Goal: Task Accomplishment & Management: Complete application form

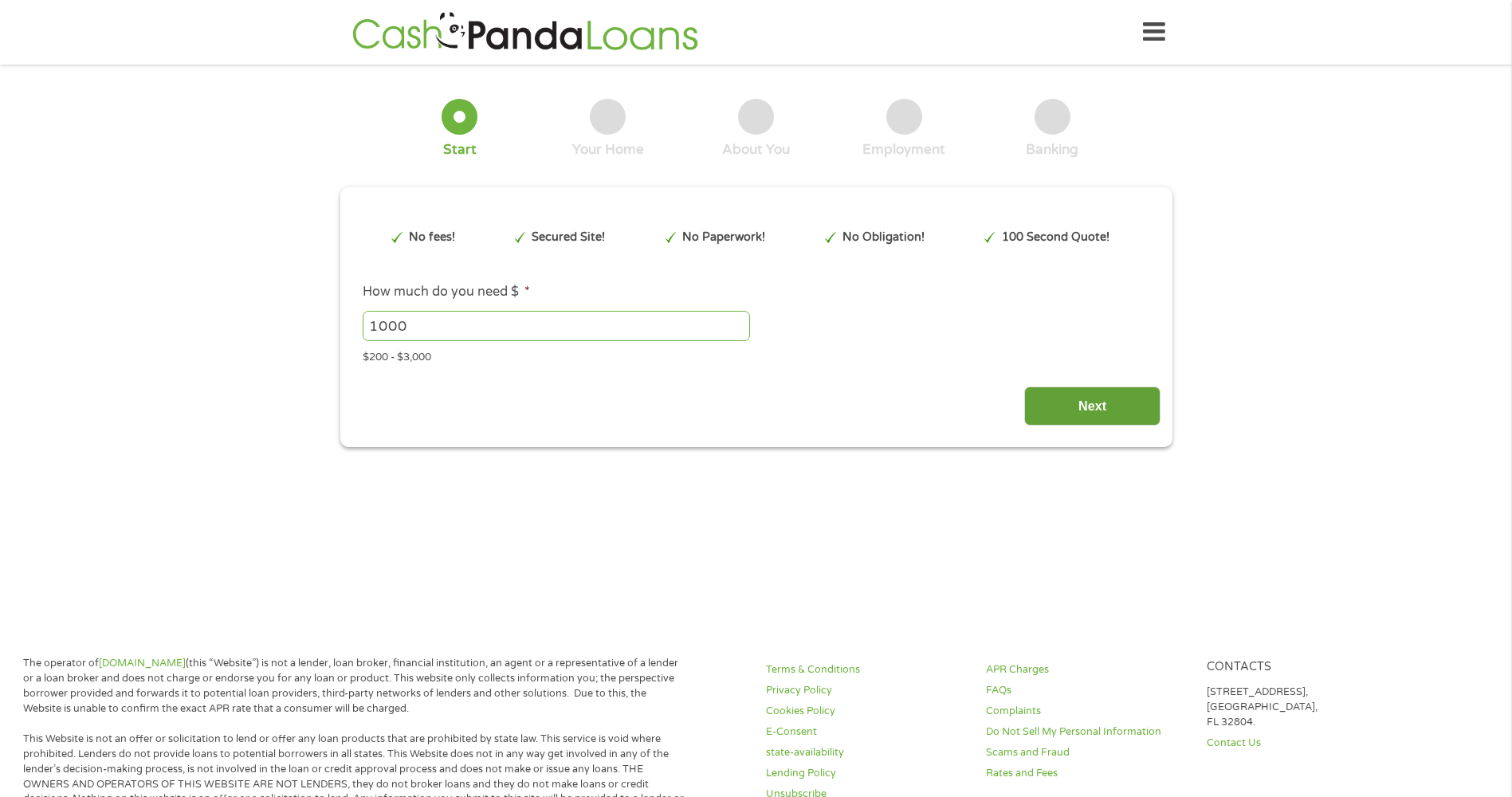
click at [1064, 395] on input "Next" at bounding box center [1092, 406] width 136 height 39
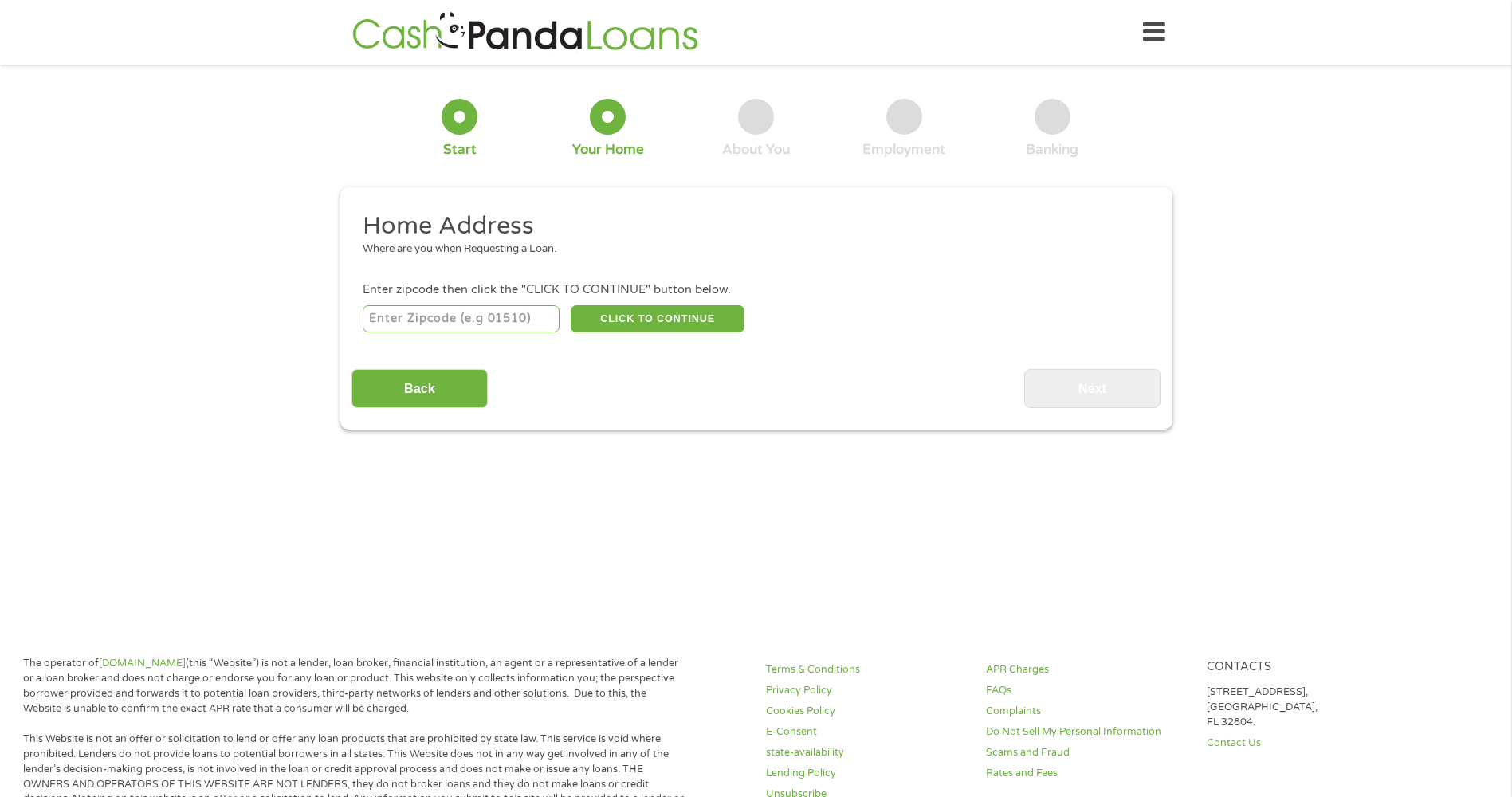
click at [456, 319] on input "number" at bounding box center [461, 319] width 197 height 27
type input "79109"
select select "[US_STATE]"
click at [625, 318] on button "CLICK TO CONTINUE" at bounding box center [657, 319] width 174 height 27
type input "79109"
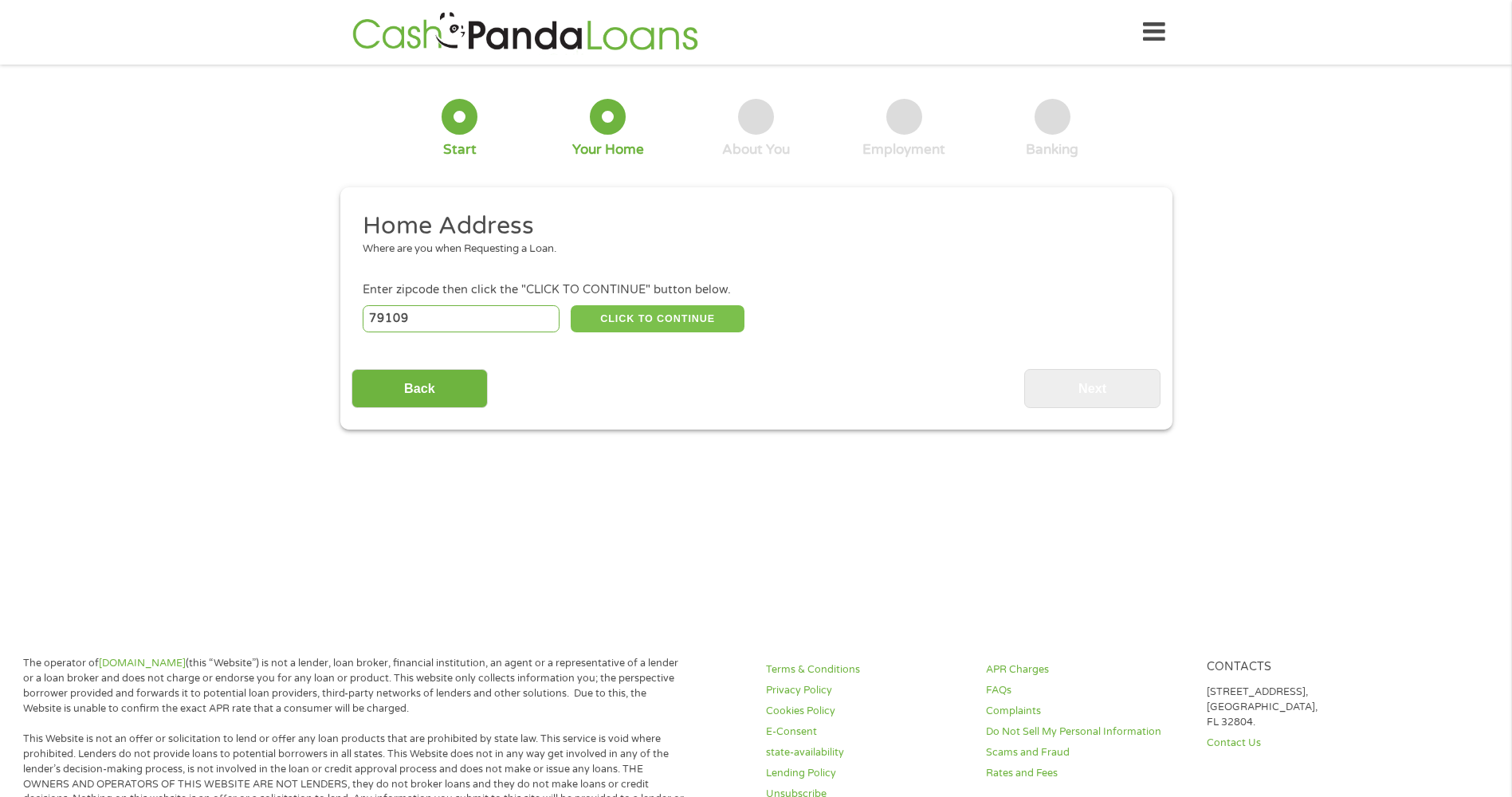
type input "Amarillo"
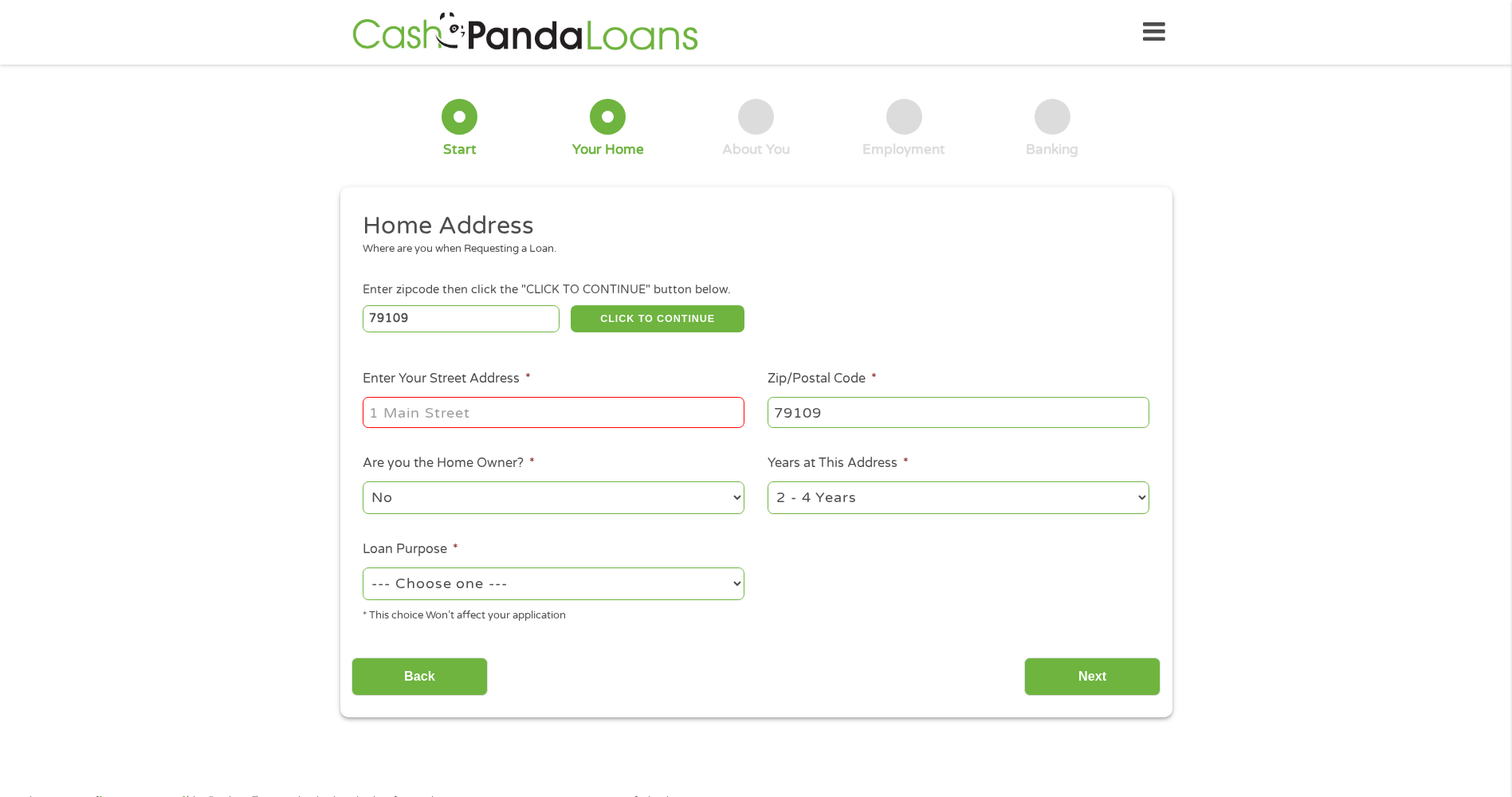
click at [488, 403] on input "Enter Your Street Address *" at bounding box center [553, 412] width 382 height 31
type input "3701 [PERSON_NAME] Dr"
click at [527, 500] on select "No Yes" at bounding box center [553, 497] width 382 height 32
select select "yes"
click at [362, 481] on select "No Yes" at bounding box center [553, 497] width 382 height 32
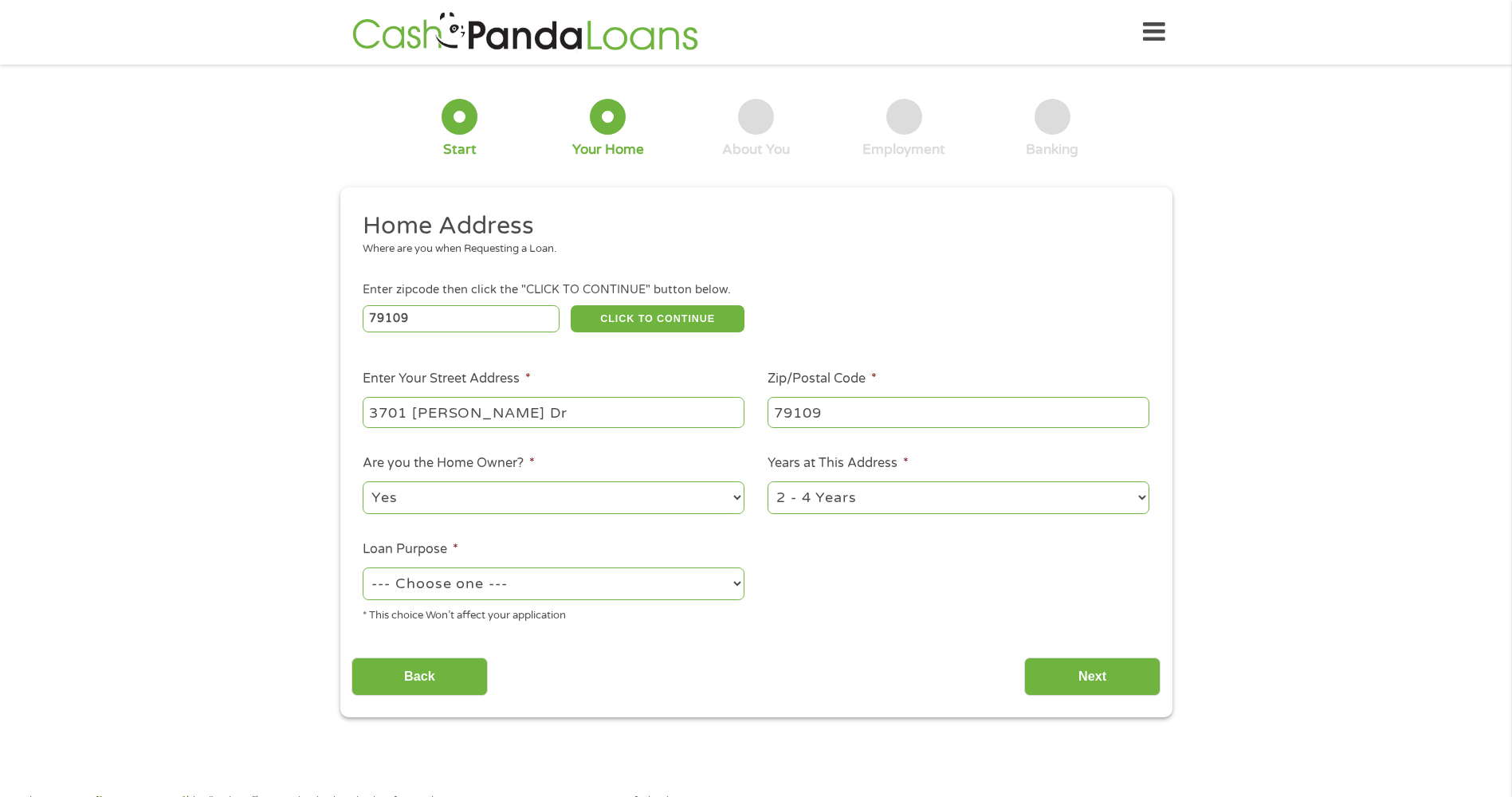
drag, startPoint x: 627, startPoint y: 589, endPoint x: 615, endPoint y: 586, distance: 12.4
click at [627, 589] on select "--- Choose one --- Pay Bills Debt Consolidation Home Improvement Major Purchase…" at bounding box center [553, 584] width 382 height 32
select select "paybills"
click at [362, 568] on select "--- Choose one --- Pay Bills Debt Consolidation Home Improvement Major Purchase…" at bounding box center [553, 584] width 382 height 32
click at [1121, 679] on input "Next" at bounding box center [1092, 677] width 136 height 39
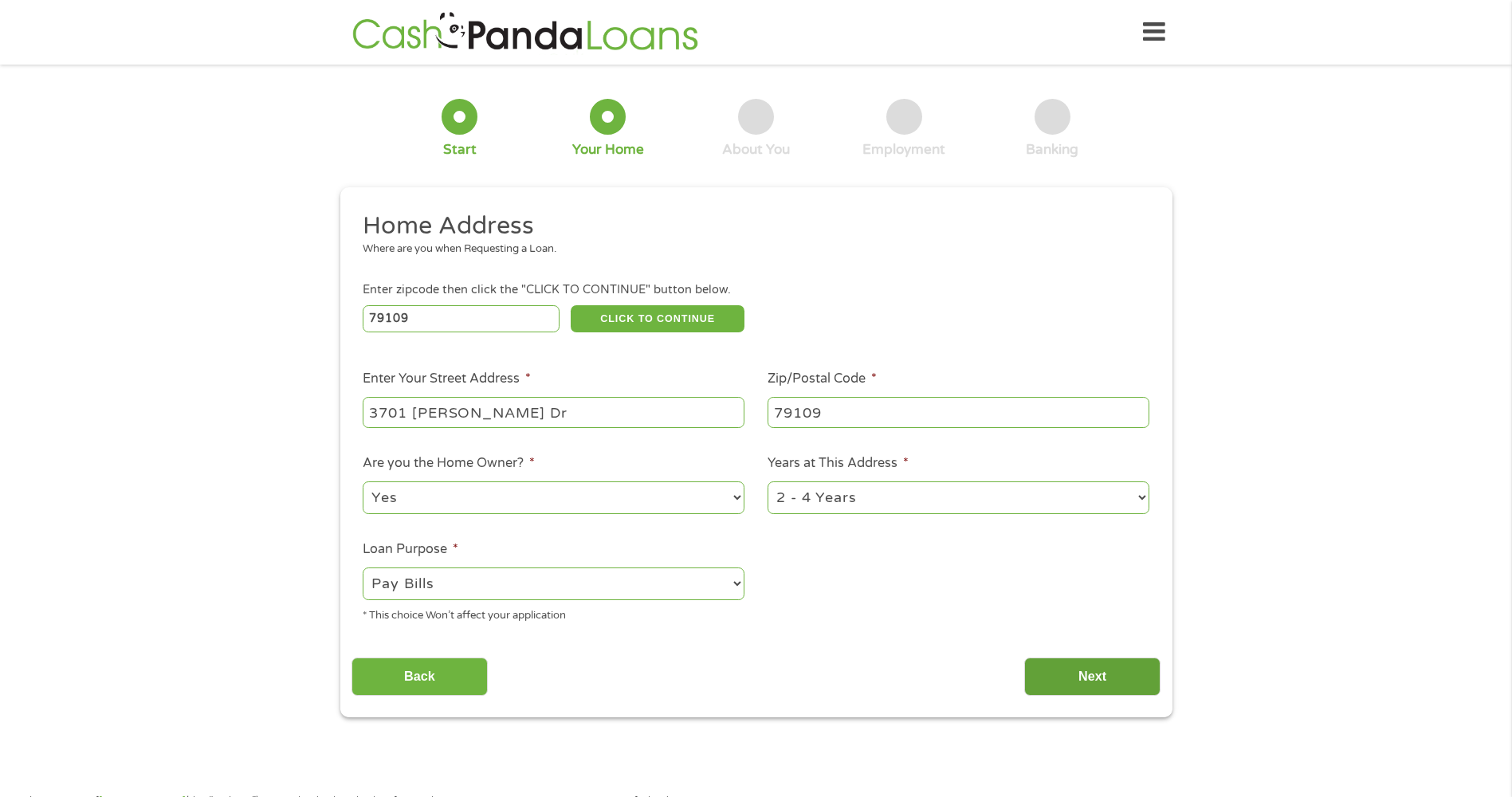
scroll to position [6, 6]
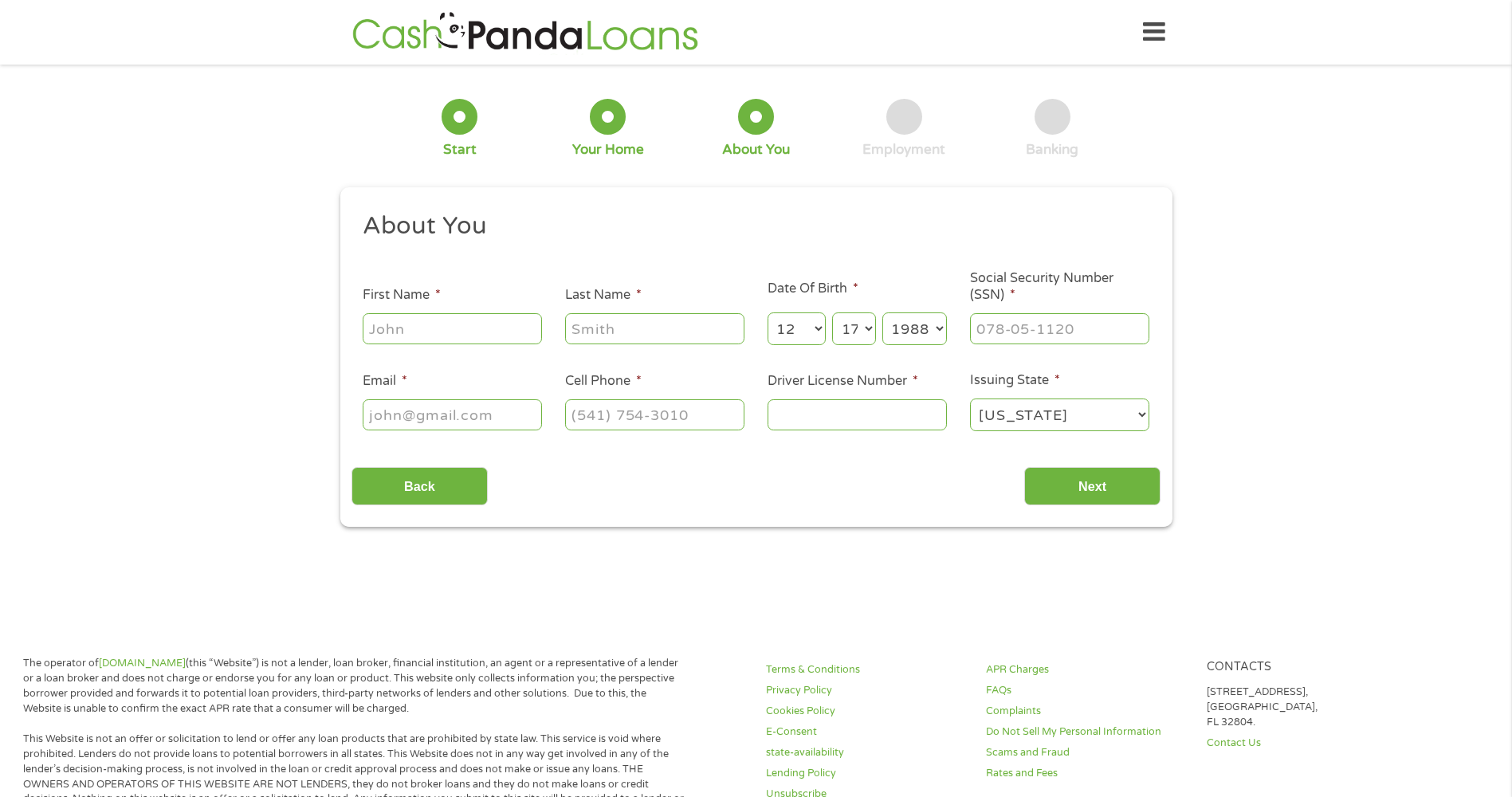
click at [438, 334] on input "First Name *" at bounding box center [452, 328] width 179 height 31
type input "[PERSON_NAME]"
type input "[EMAIL_ADDRESS][PERSON_NAME][DOMAIN_NAME]"
type input "[PHONE_NUMBER]"
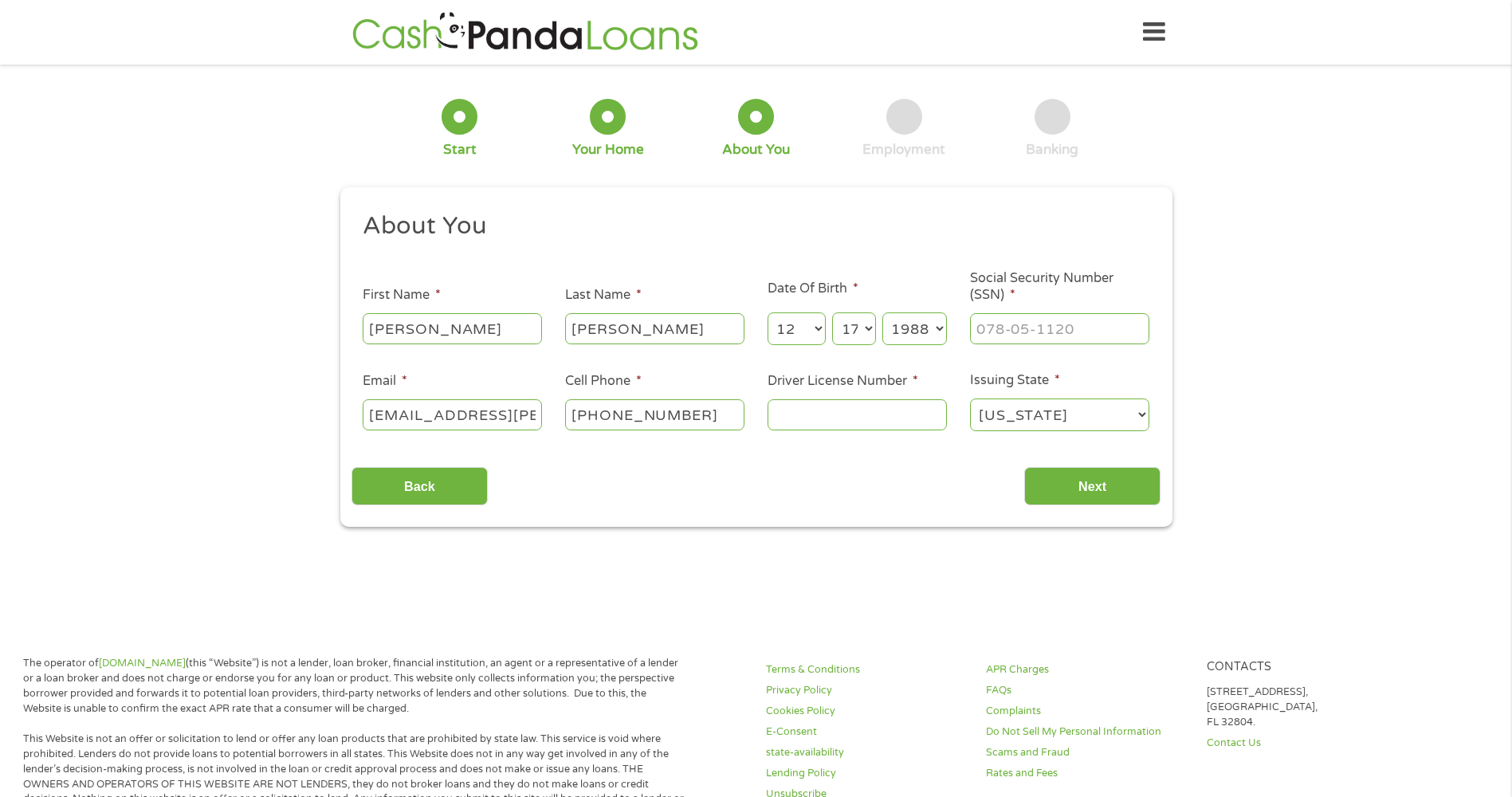
click at [879, 416] on input "Driver License Number *" at bounding box center [856, 414] width 179 height 31
type input "27007786"
click at [1038, 339] on input "___-__-____" at bounding box center [1059, 328] width 179 height 31
type input "644-58-7741"
click at [1078, 492] on input "Next" at bounding box center [1092, 486] width 136 height 39
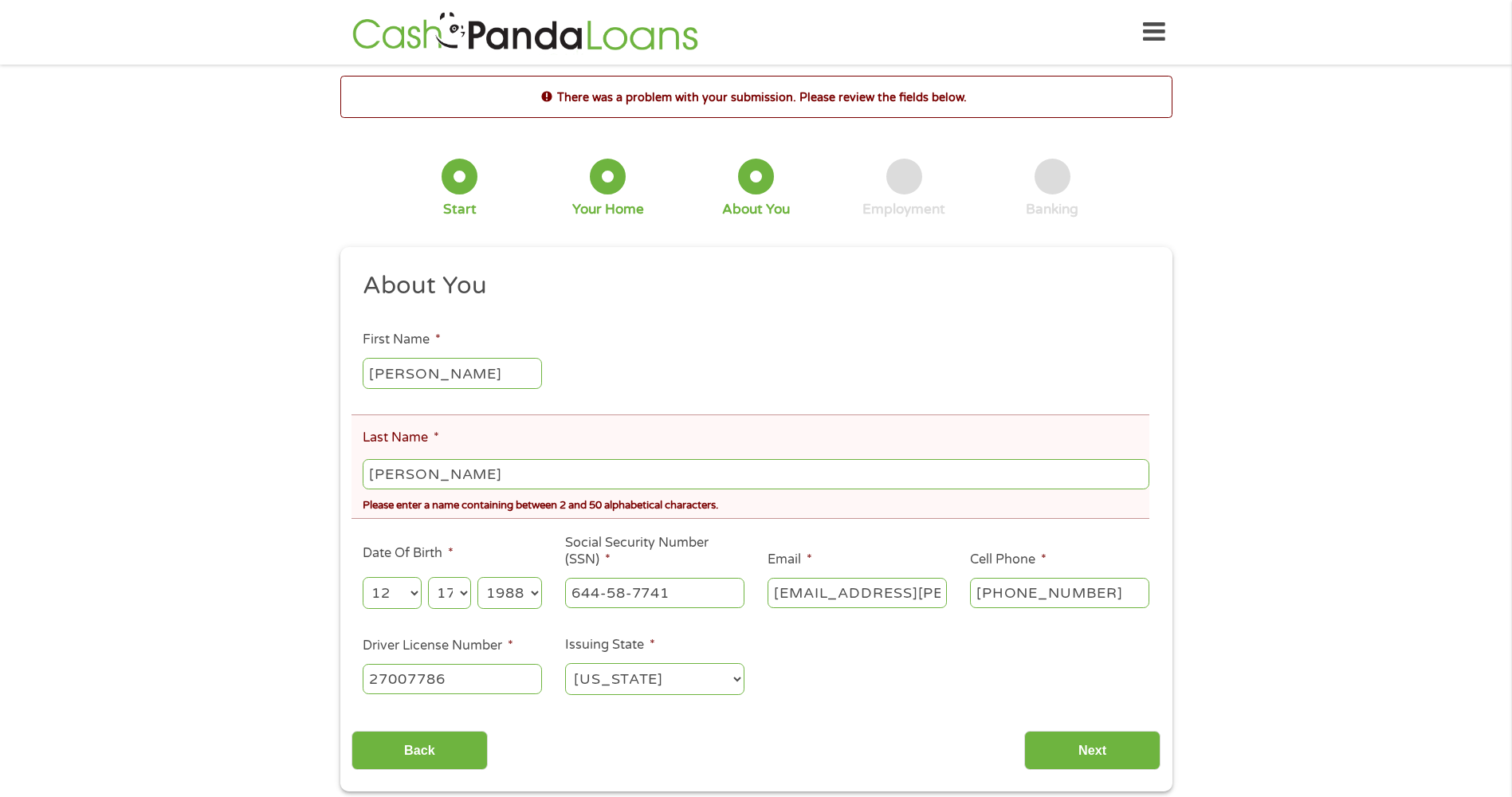
click at [412, 474] on input "[PERSON_NAME]" at bounding box center [755, 474] width 785 height 31
type input "[PERSON_NAME]"
click at [1093, 757] on input "Next" at bounding box center [1092, 750] width 136 height 39
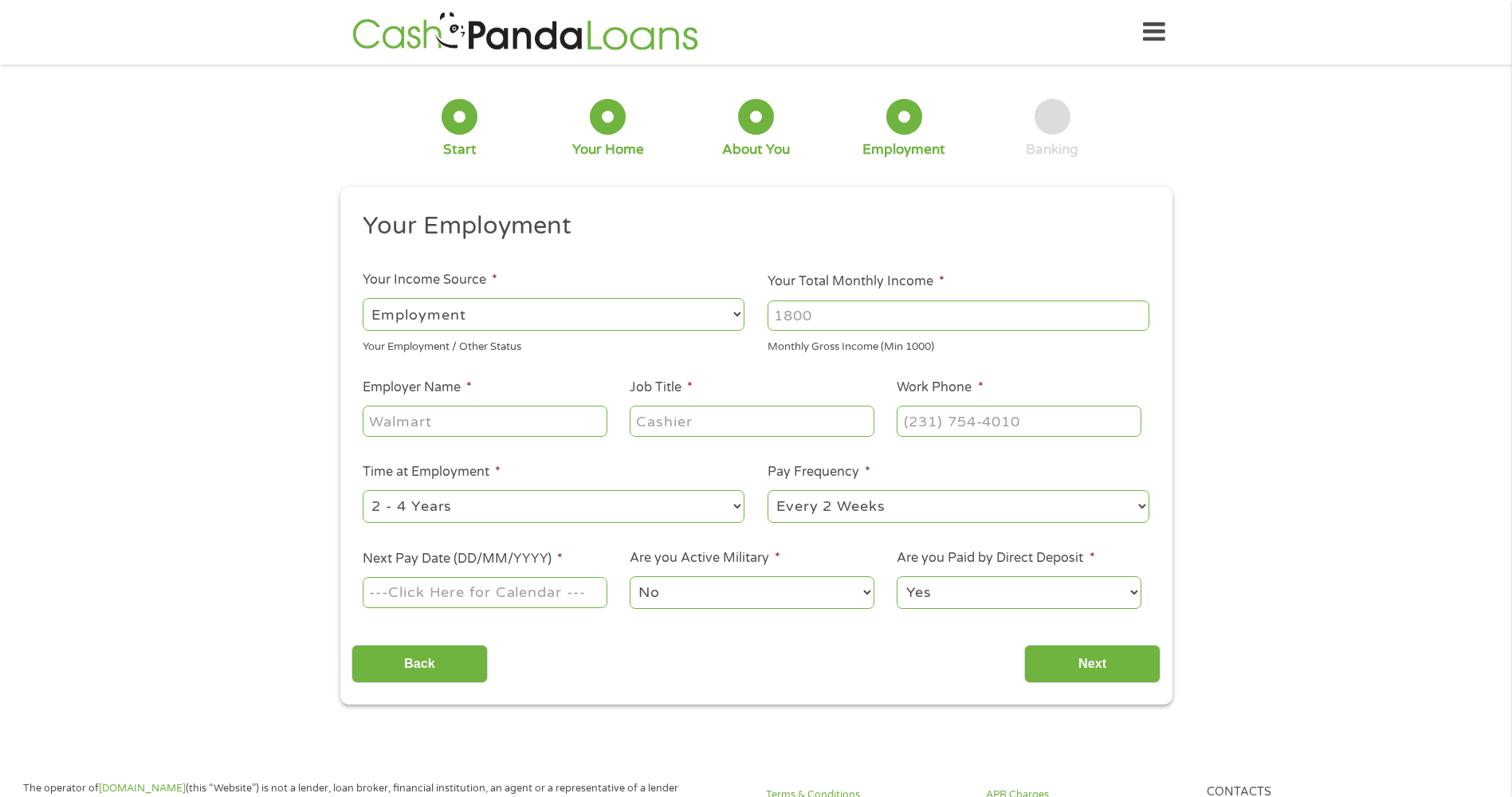
click at [811, 311] on input "Your Total Monthly Income *" at bounding box center [957, 315] width 382 height 31
type input "8500"
click at [450, 424] on input "Employer Name *" at bounding box center [484, 420] width 244 height 31
type input "Tyson Foods"
click at [682, 419] on input "Job Title *" at bounding box center [751, 420] width 244 height 31
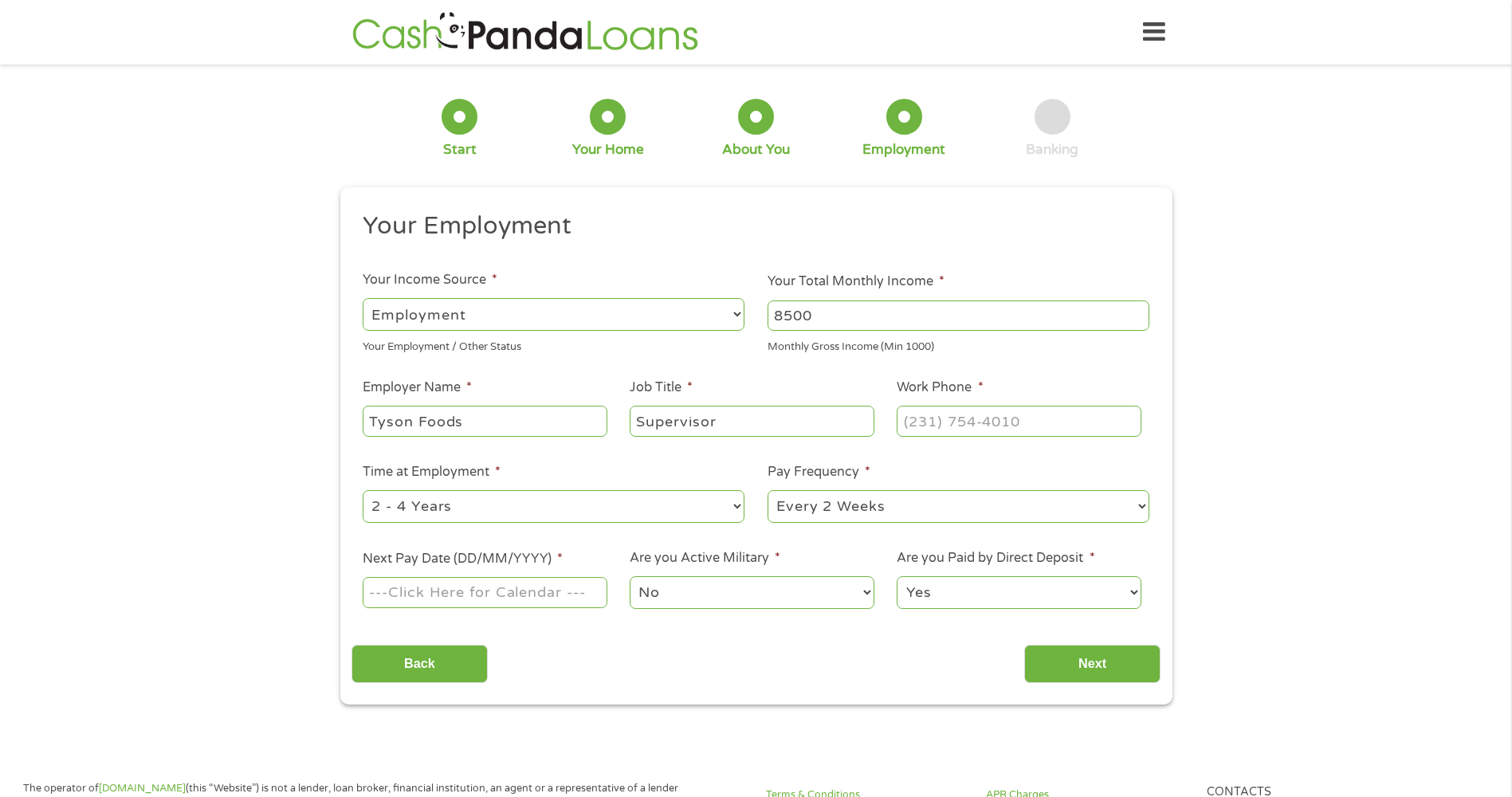
type input "Supervisor"
click at [970, 423] on input "(___) ___-____" at bounding box center [1019, 420] width 244 height 31
type input "[PHONE_NUMBER]"
click at [607, 513] on select "--- Choose one --- 1 Year or less 1 - 2 Years 2 - 4 Years Over 4 Years" at bounding box center [553, 506] width 382 height 32
select select "60months"
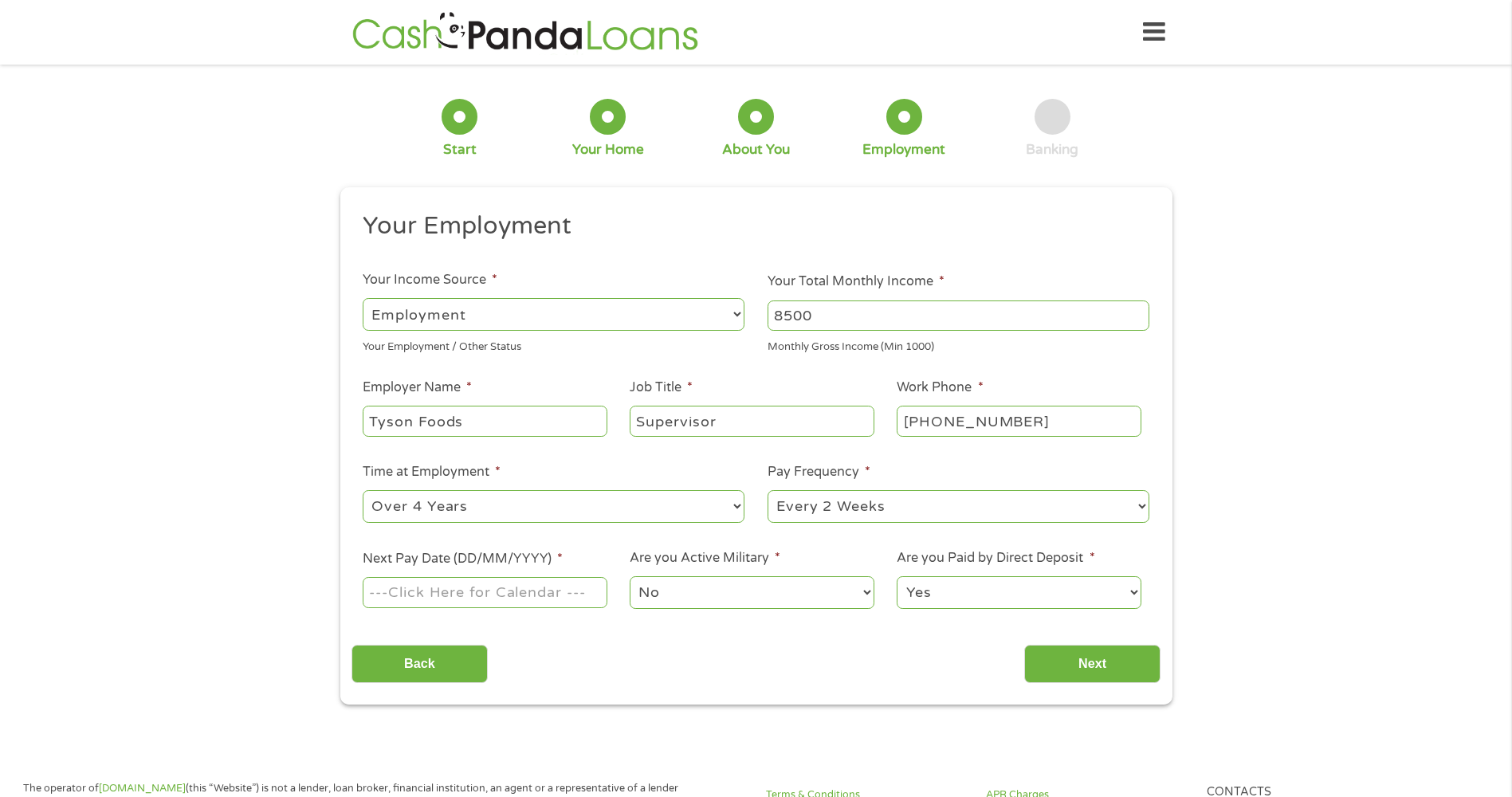
click at [362, 490] on select "--- Choose one --- 1 Year or less 1 - 2 Years 2 - 4 Years Over 4 Years" at bounding box center [553, 506] width 382 height 32
click at [520, 600] on input "Next Pay Date (DD/MM/YYYY) *" at bounding box center [484, 592] width 244 height 31
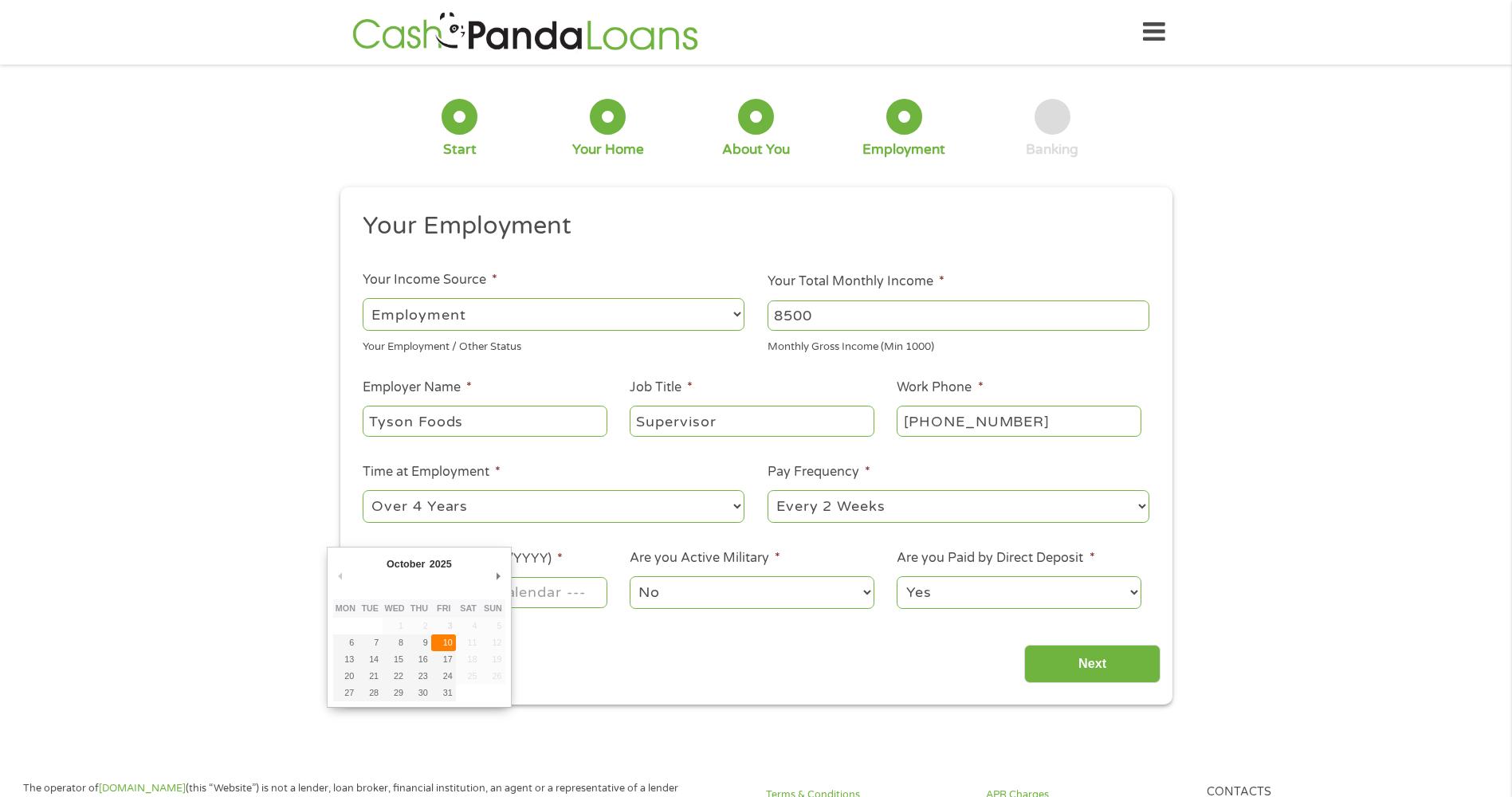
type input "[DATE]"
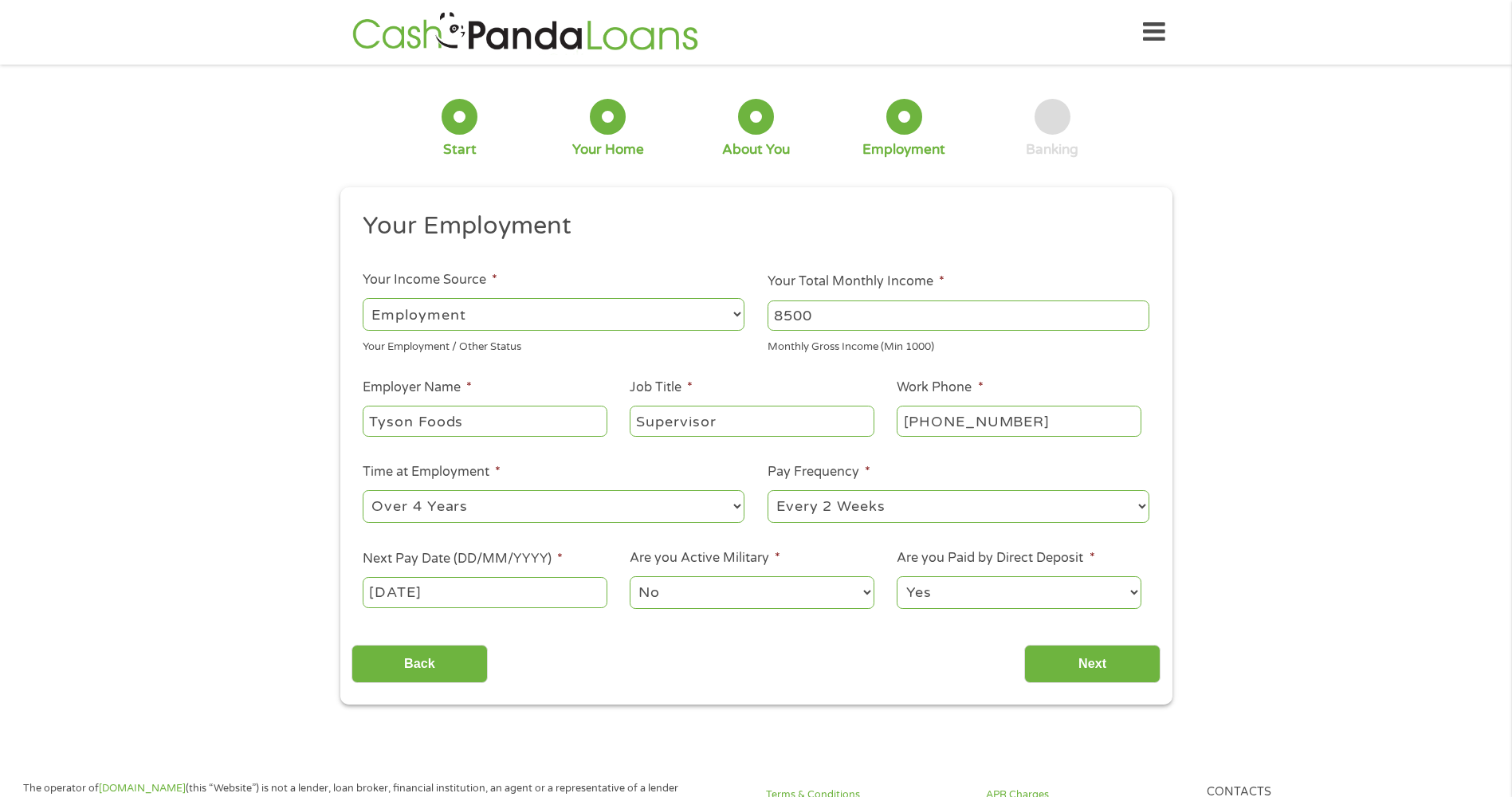
click at [689, 598] on select "No Yes" at bounding box center [751, 592] width 244 height 32
click at [629, 577] on select "No Yes" at bounding box center [751, 592] width 244 height 32
click at [1073, 658] on input "Next" at bounding box center [1092, 664] width 136 height 39
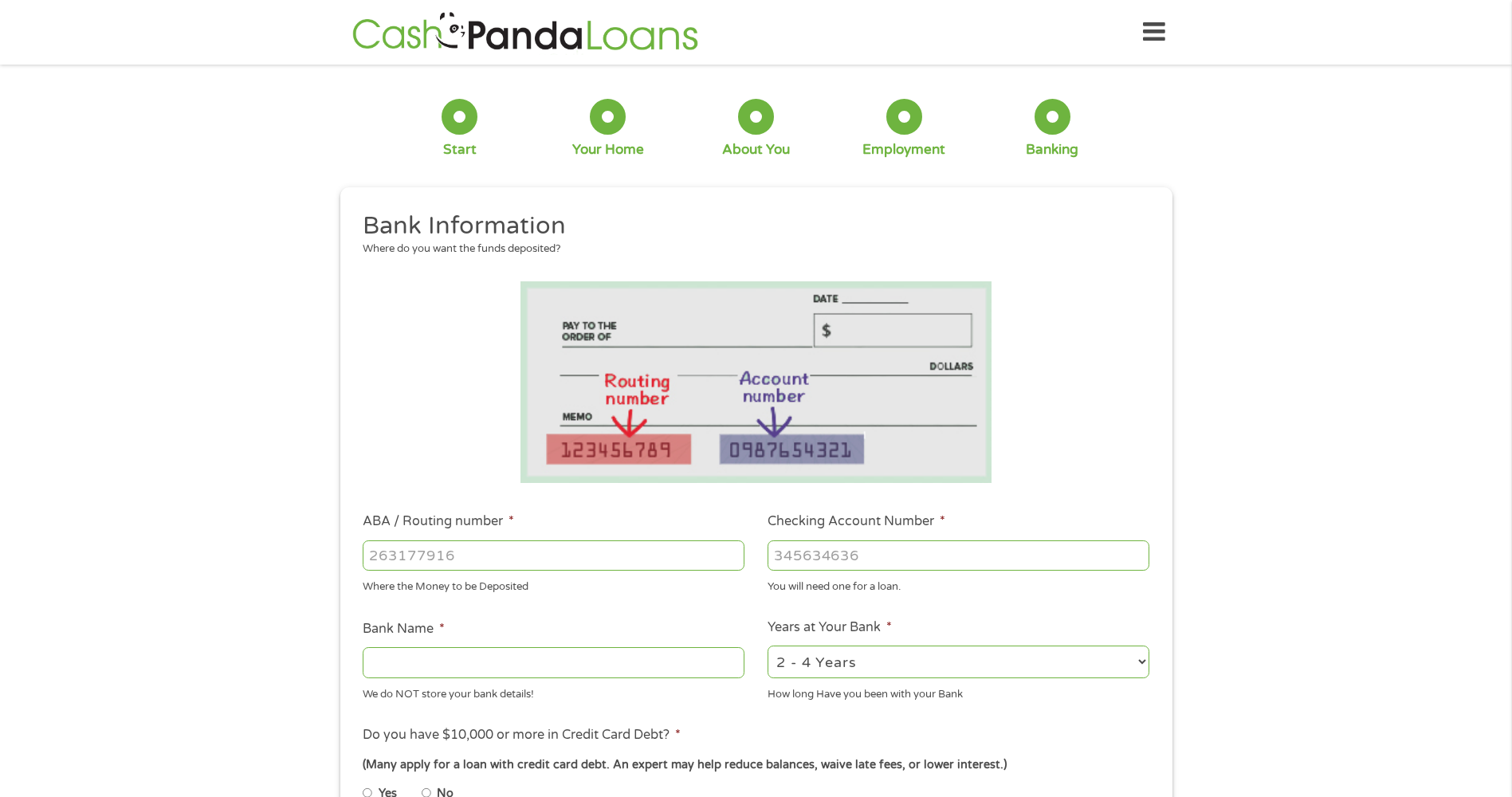
click at [438, 552] on input "ABA / Routing number *" at bounding box center [553, 556] width 382 height 31
type input "311376740"
type input "AMARILLO COMMUNITY FEDERAL CR UN"
type input "311376740"
click at [851, 561] on input "Checking Account Number *" at bounding box center [957, 556] width 382 height 31
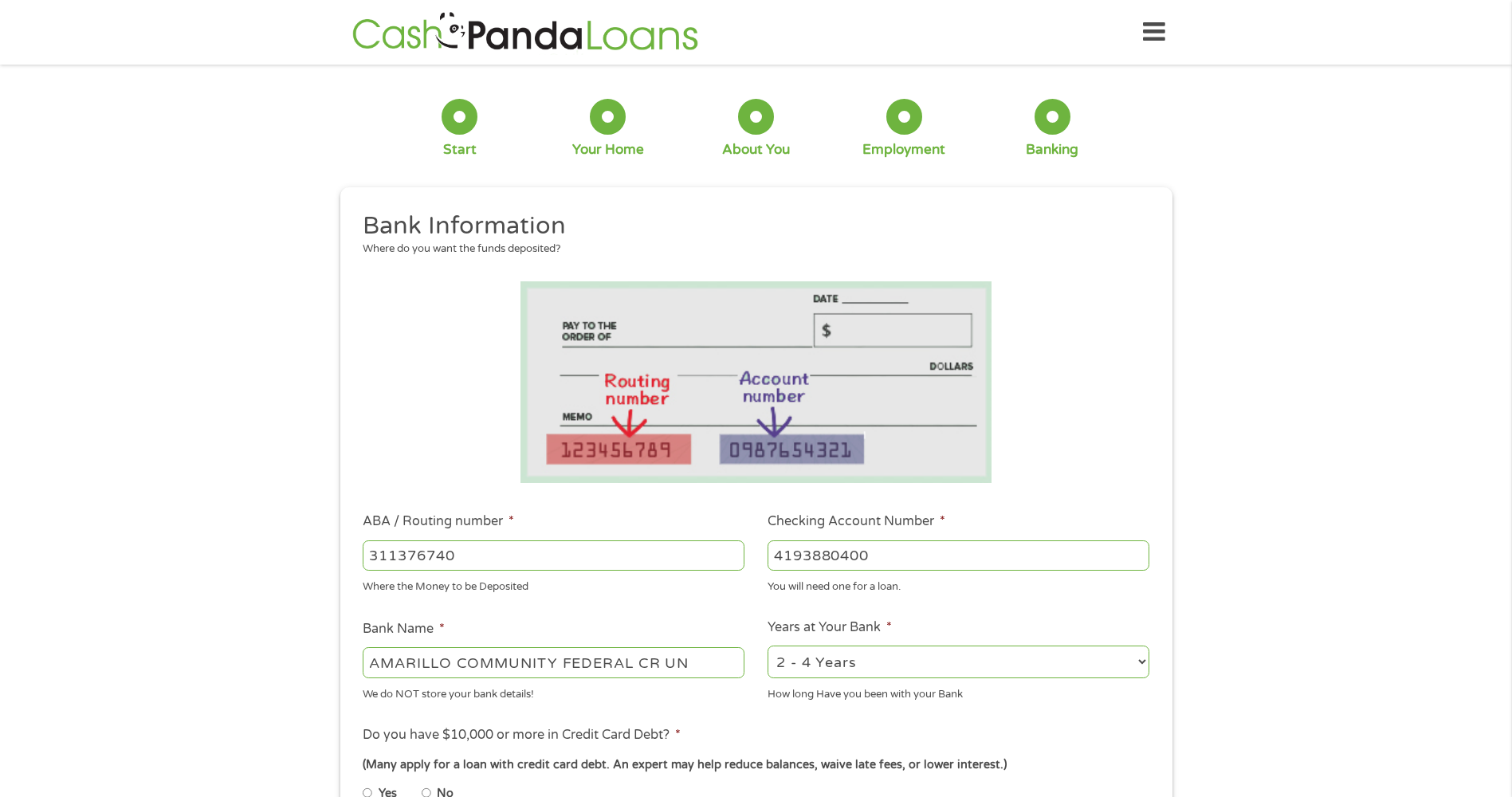
type input "4193880400"
click at [897, 657] on select "2 - 4 Years 6 - 12 Months 1 - 2 Years Over 4 Years" at bounding box center [957, 662] width 382 height 32
select select "60months"
click at [767, 646] on select "2 - 4 Years 6 - 12 Months 1 - 2 Years Over 4 Years" at bounding box center [957, 662] width 382 height 32
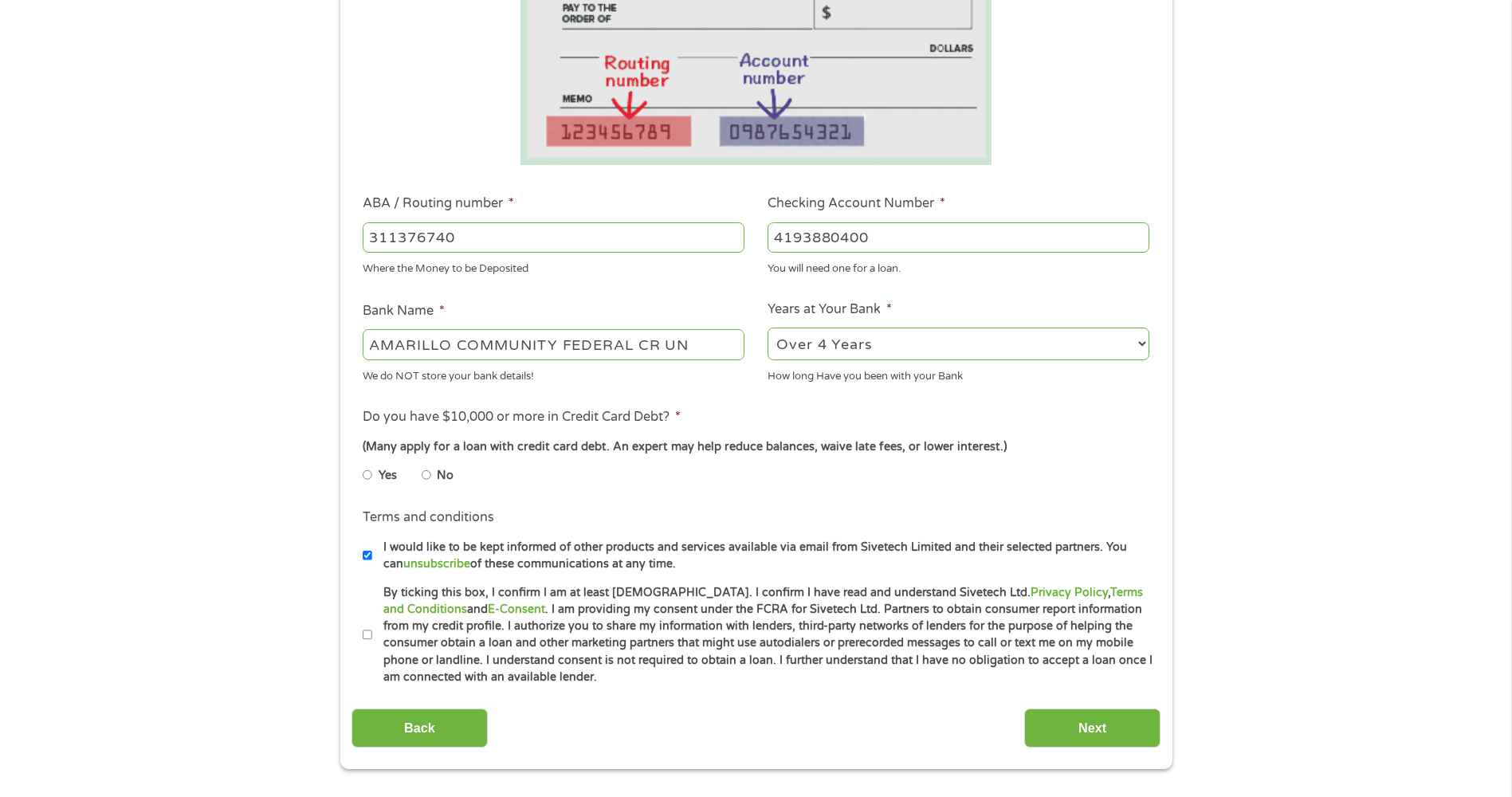
scroll to position [319, 0]
click at [425, 472] on input "No" at bounding box center [426, 474] width 10 height 25
radio input "true"
click at [366, 635] on input "By ticking this box, I confirm I am at least [DEMOGRAPHIC_DATA]. I confirm I ha…" at bounding box center [367, 634] width 10 height 25
checkbox input "true"
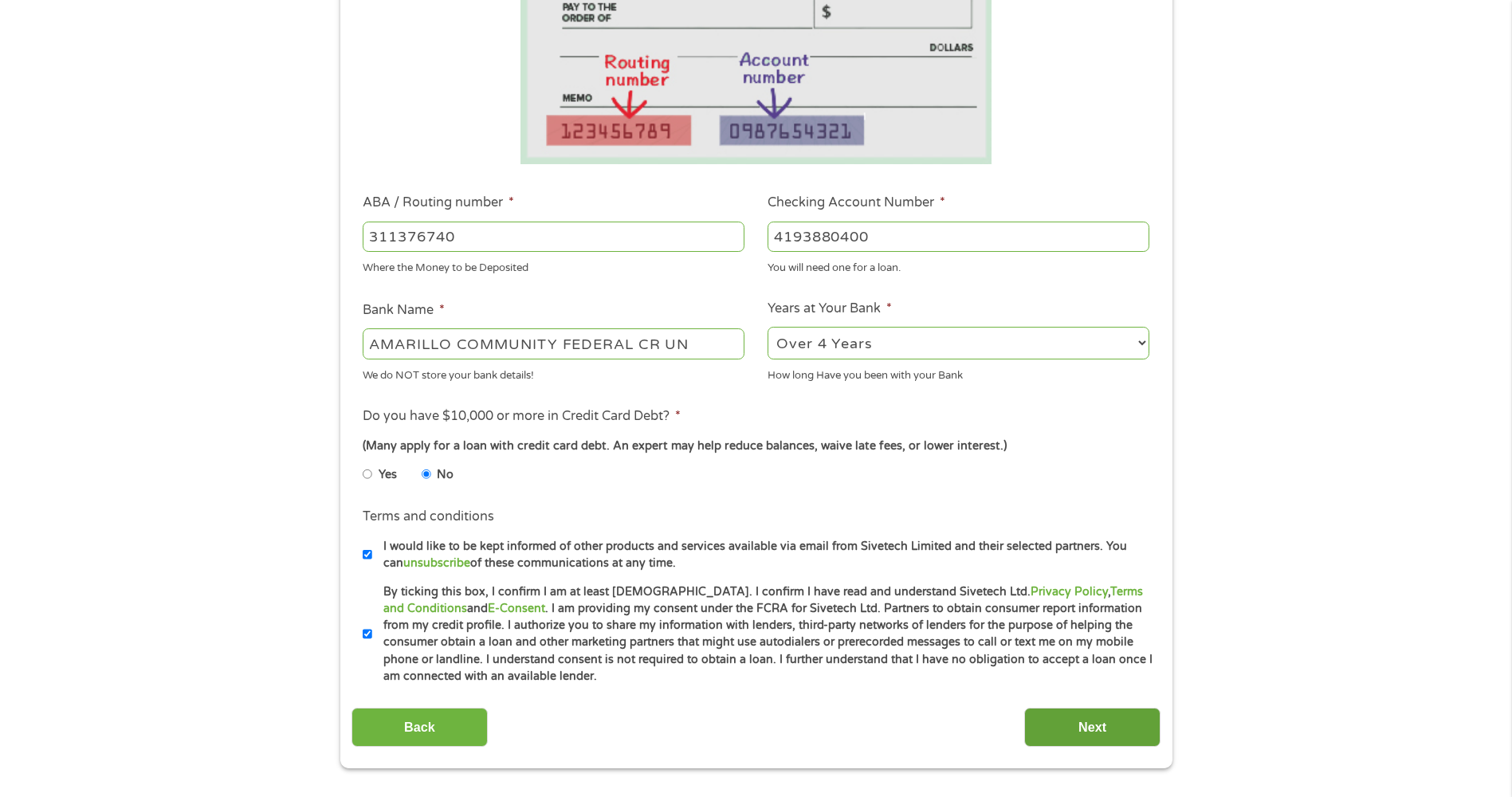
click at [1045, 720] on input "Next" at bounding box center [1092, 727] width 136 height 39
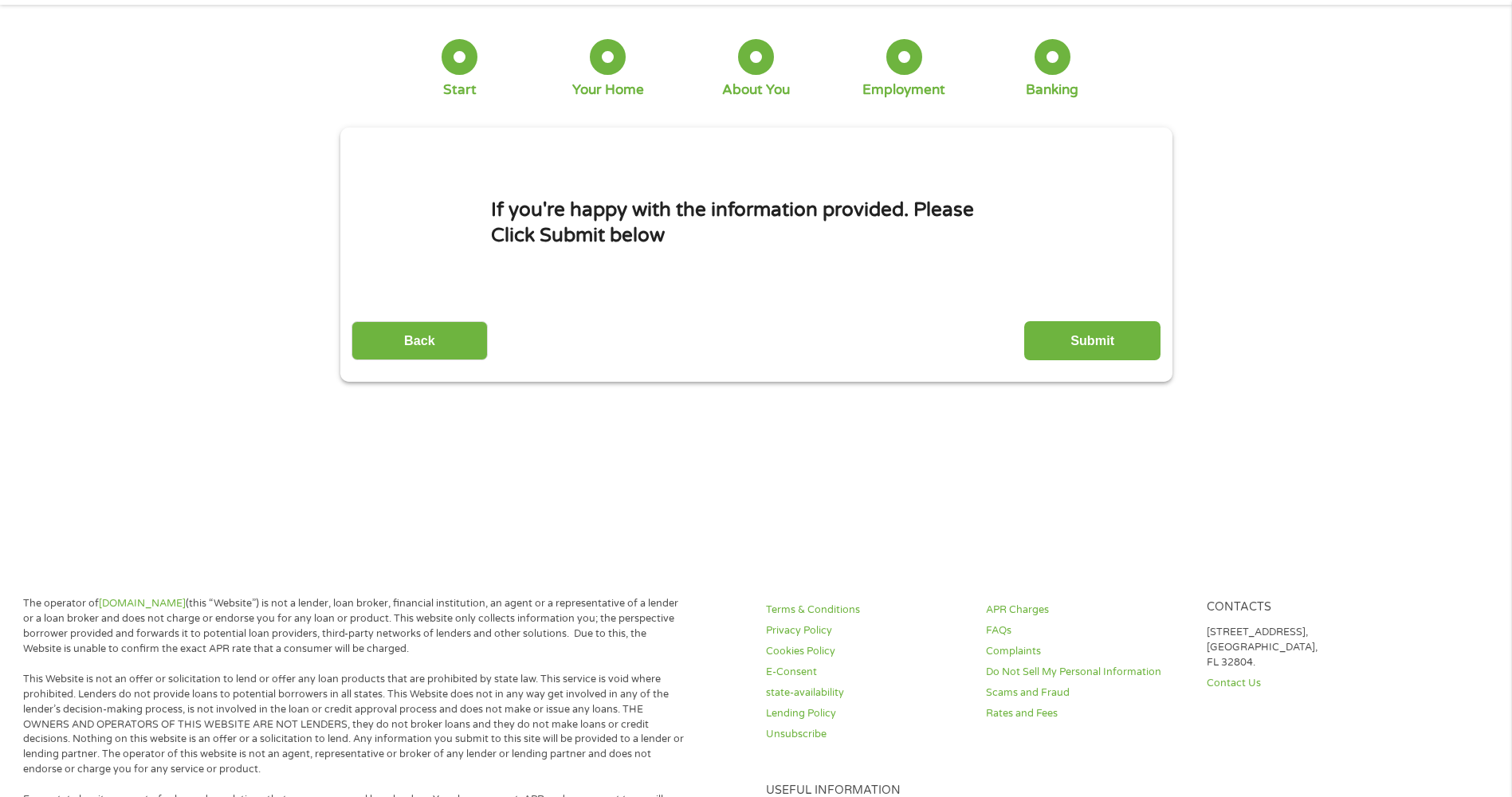
scroll to position [0, 0]
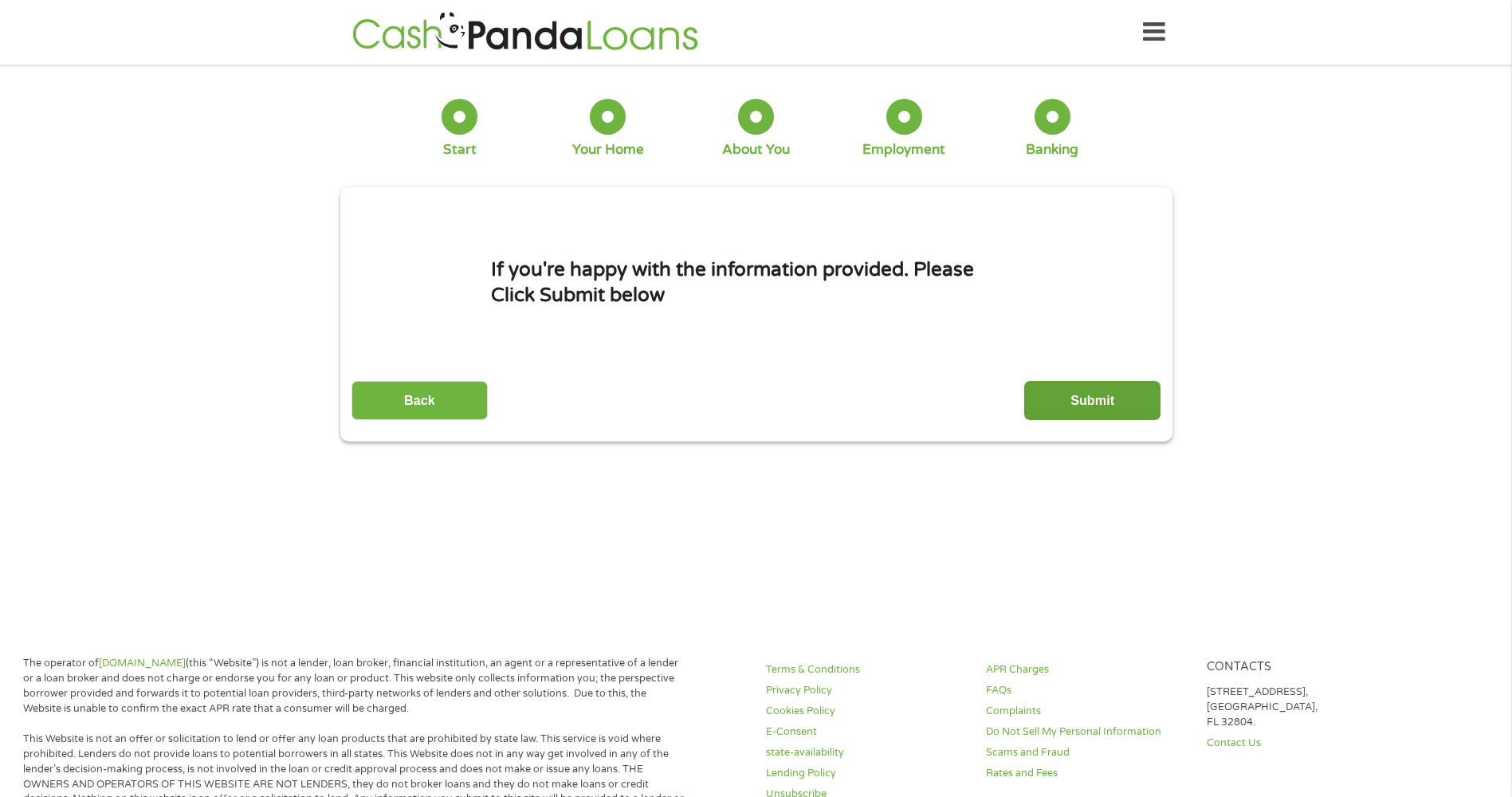
click at [1100, 403] on input "Submit" at bounding box center [1092, 400] width 136 height 39
